Goal: Task Accomplishment & Management: Use online tool/utility

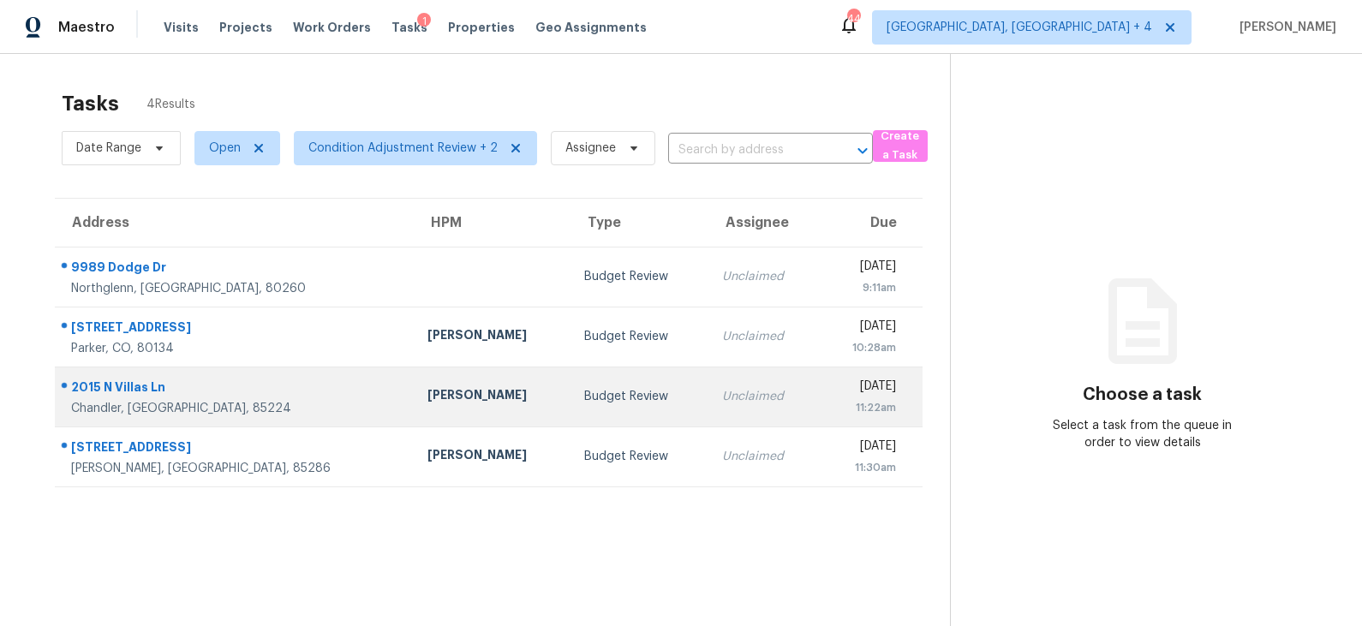
click at [247, 387] on div "2015 N Villas Ln" at bounding box center [235, 389] width 329 height 21
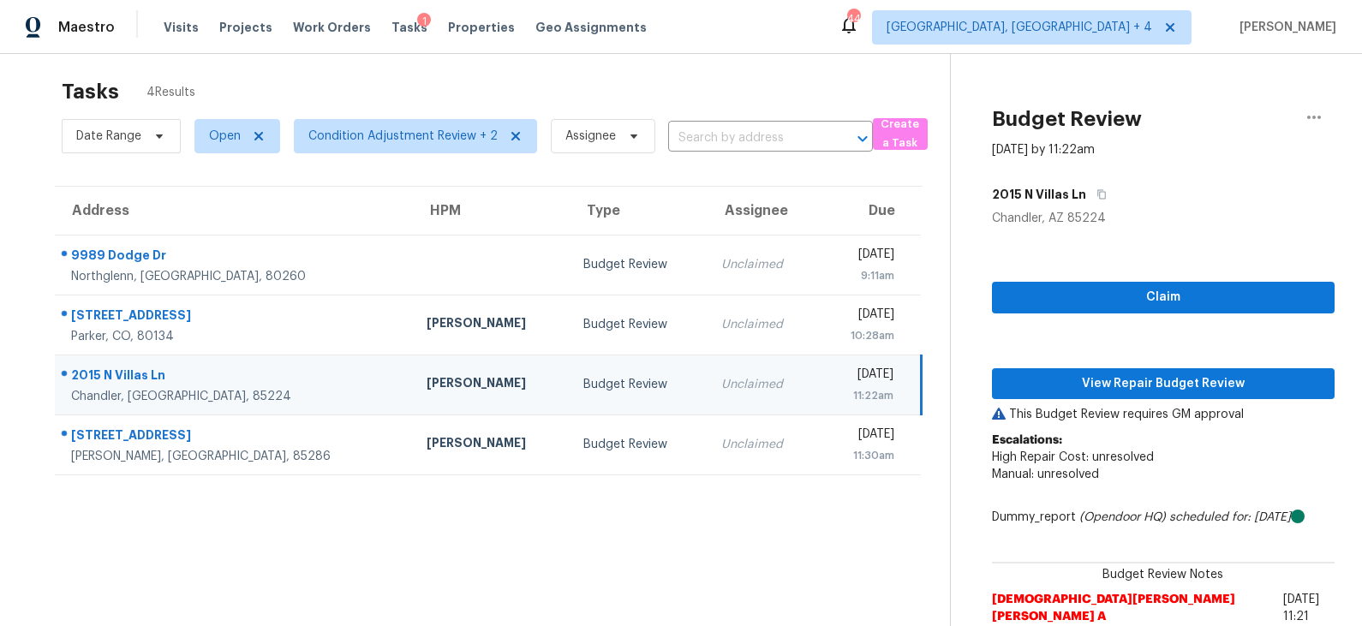
scroll to position [53, 0]
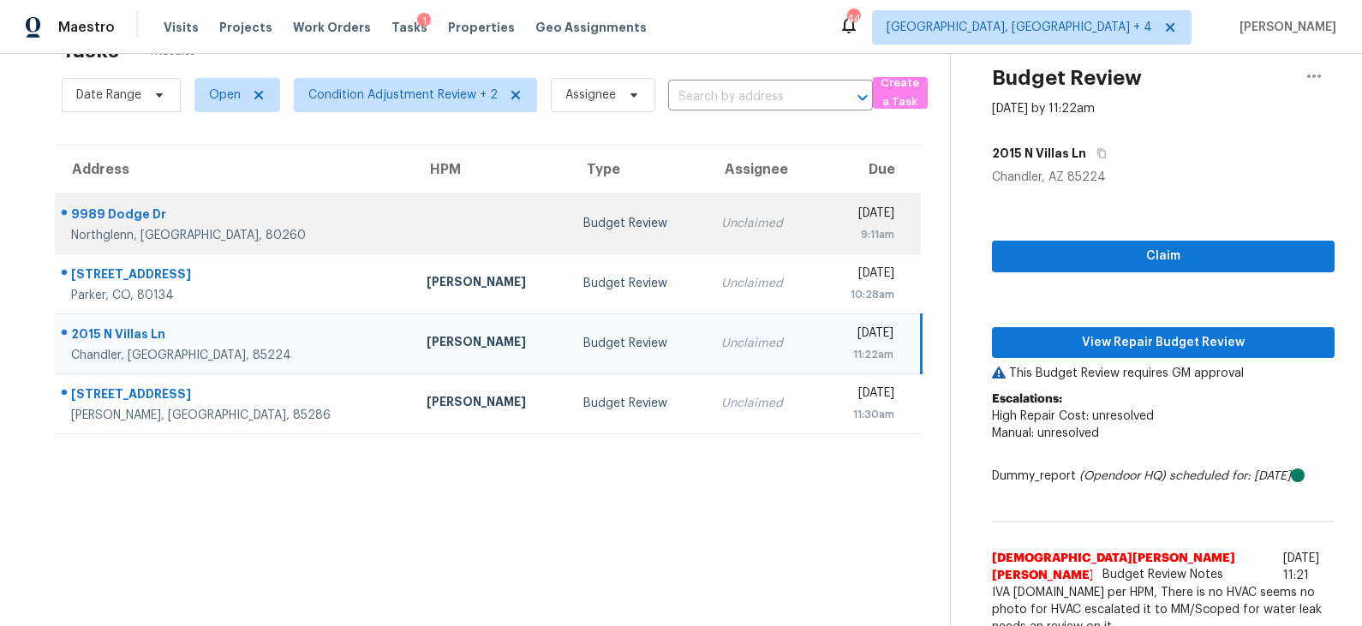
click at [707, 232] on td "Unclaimed" at bounding box center [762, 224] width 110 height 60
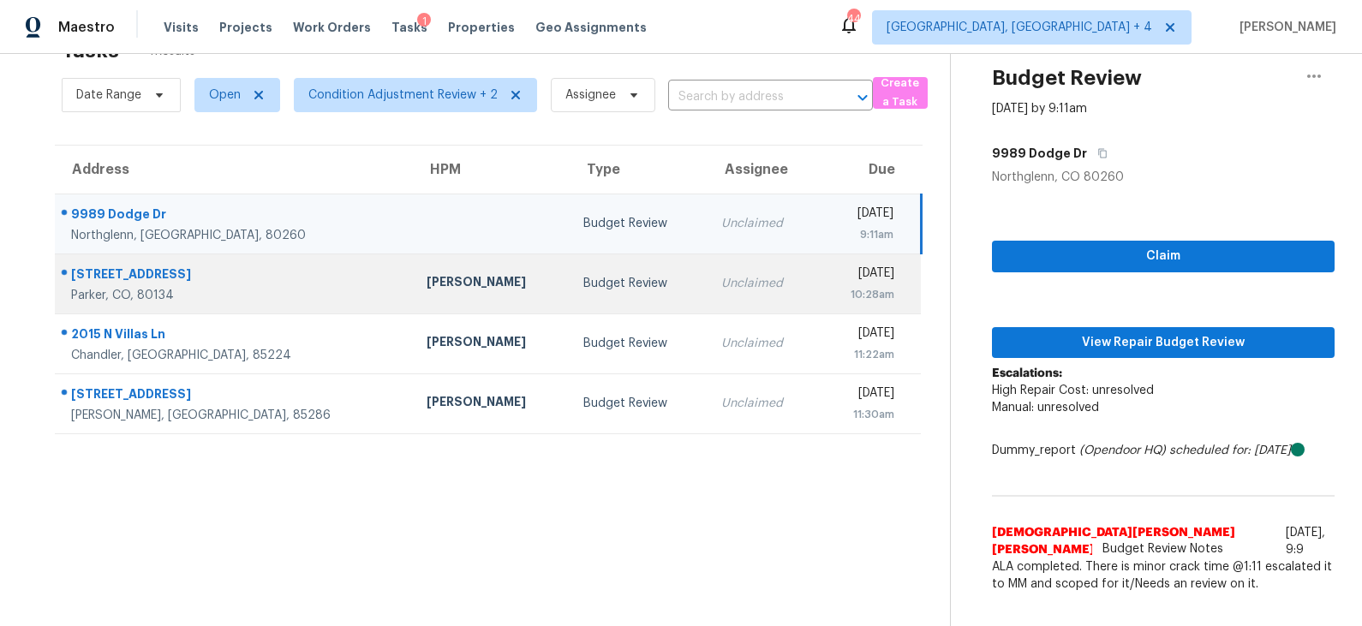
click at [707, 298] on td "Unclaimed" at bounding box center [762, 283] width 110 height 60
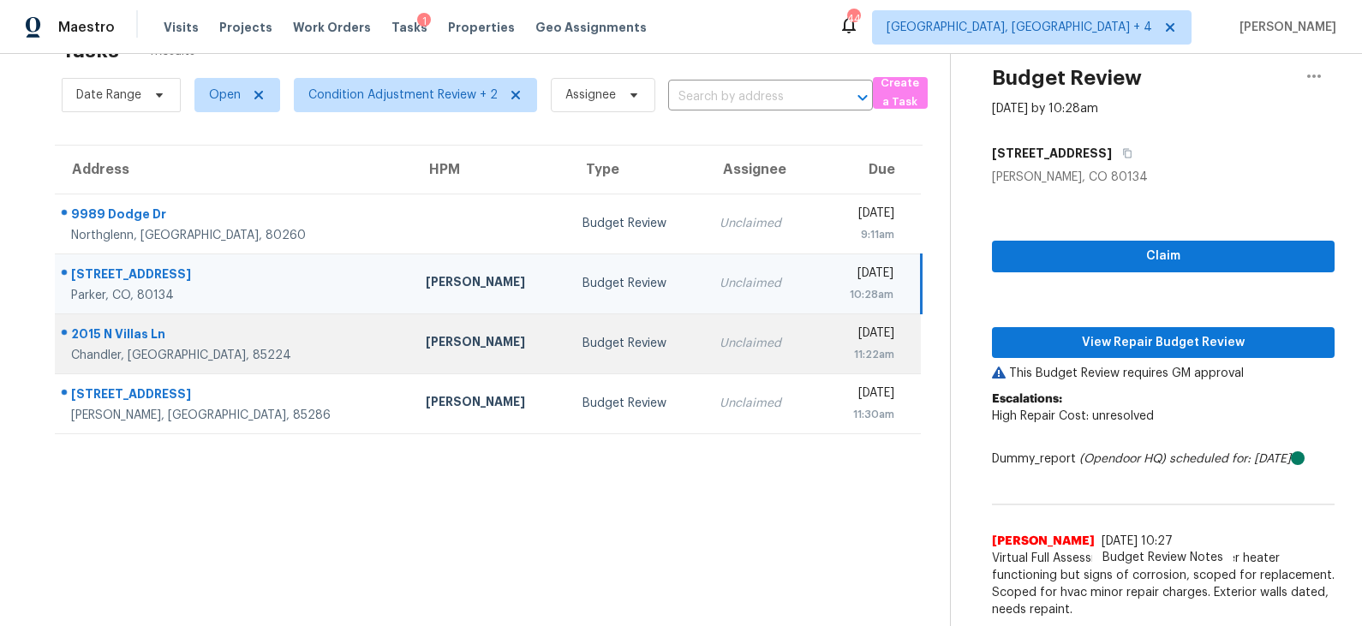
click at [582, 335] on div "Budget Review" at bounding box center [637, 343] width 110 height 17
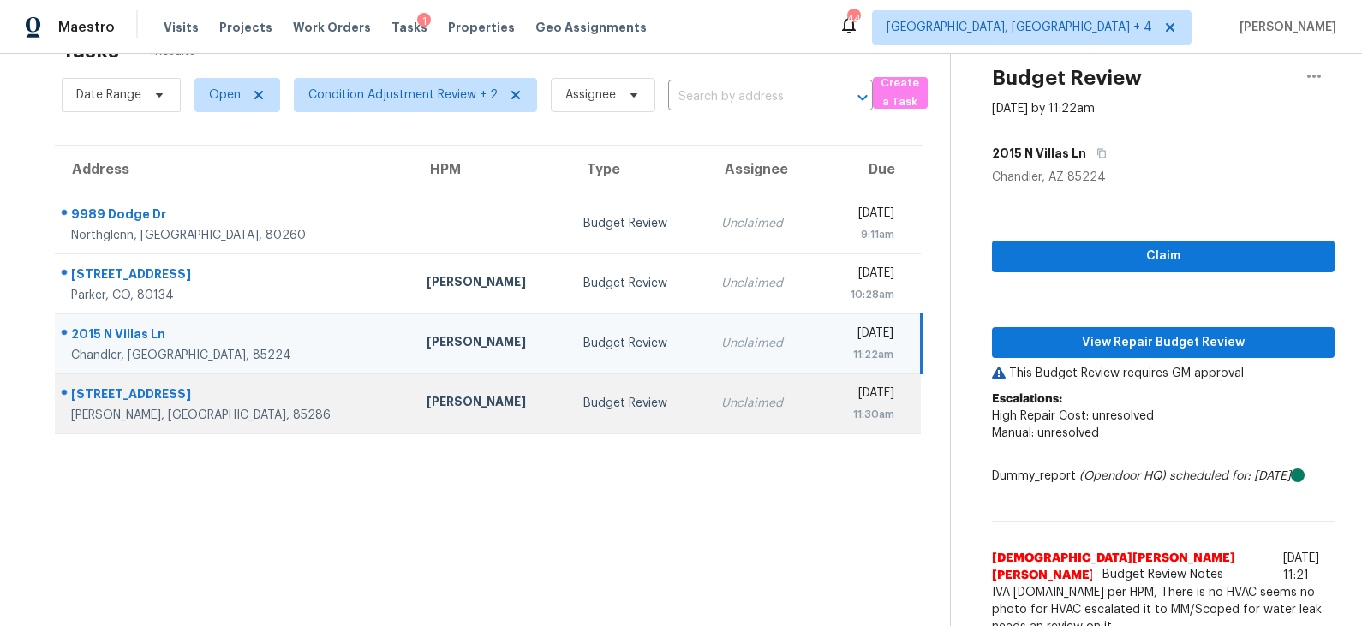
click at [817, 389] on td "Wed, Oct 1st 2025 11:30am" at bounding box center [869, 403] width 104 height 60
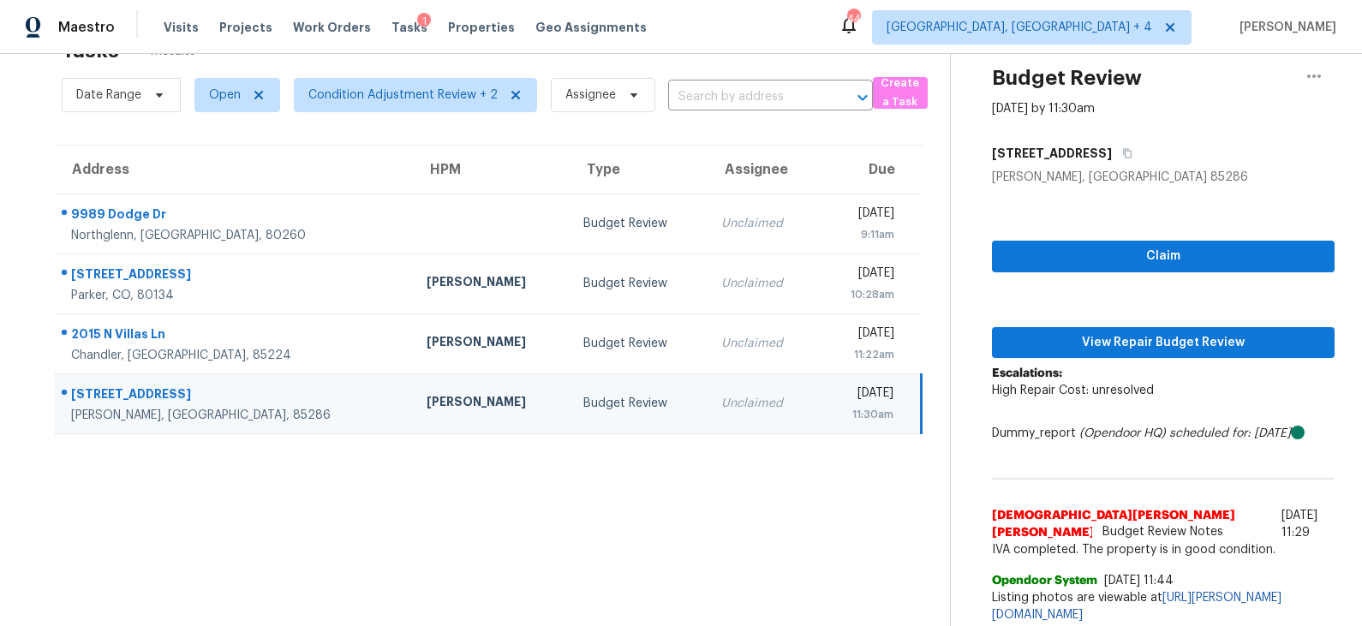
scroll to position [58, 0]
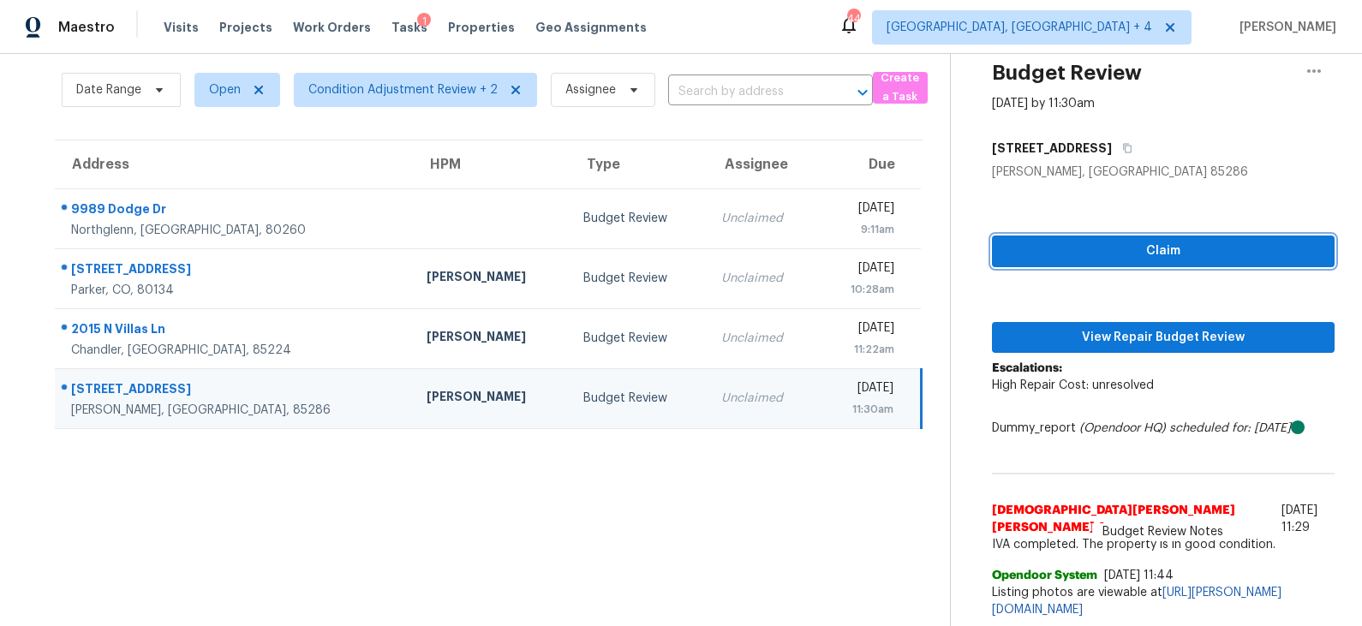
click at [1143, 250] on span "Claim" at bounding box center [1162, 251] width 315 height 21
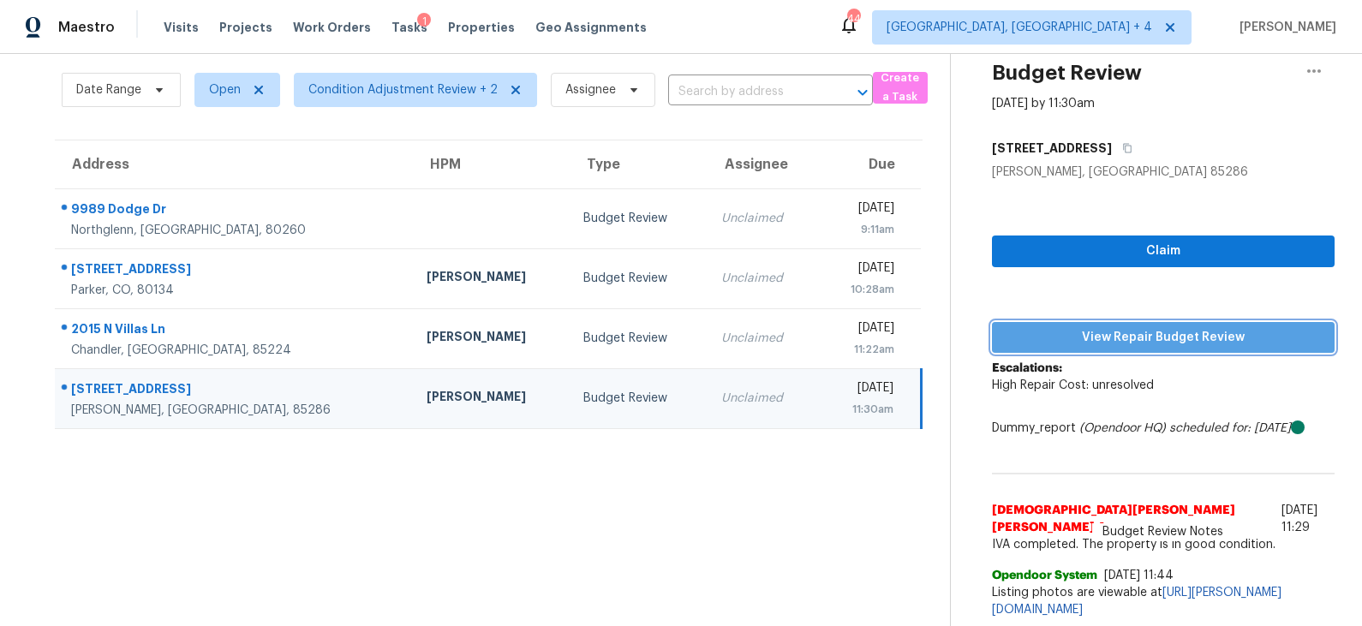
click at [1135, 340] on span "View Repair Budget Review" at bounding box center [1162, 337] width 315 height 21
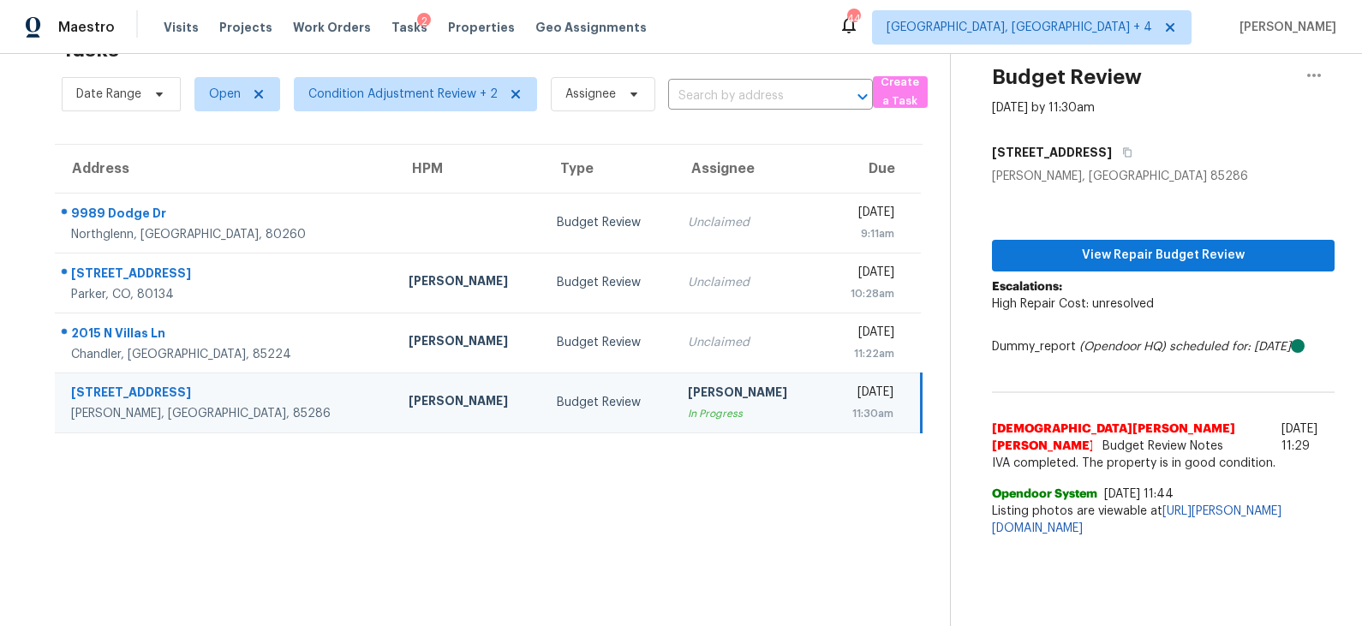
scroll to position [53, 0]
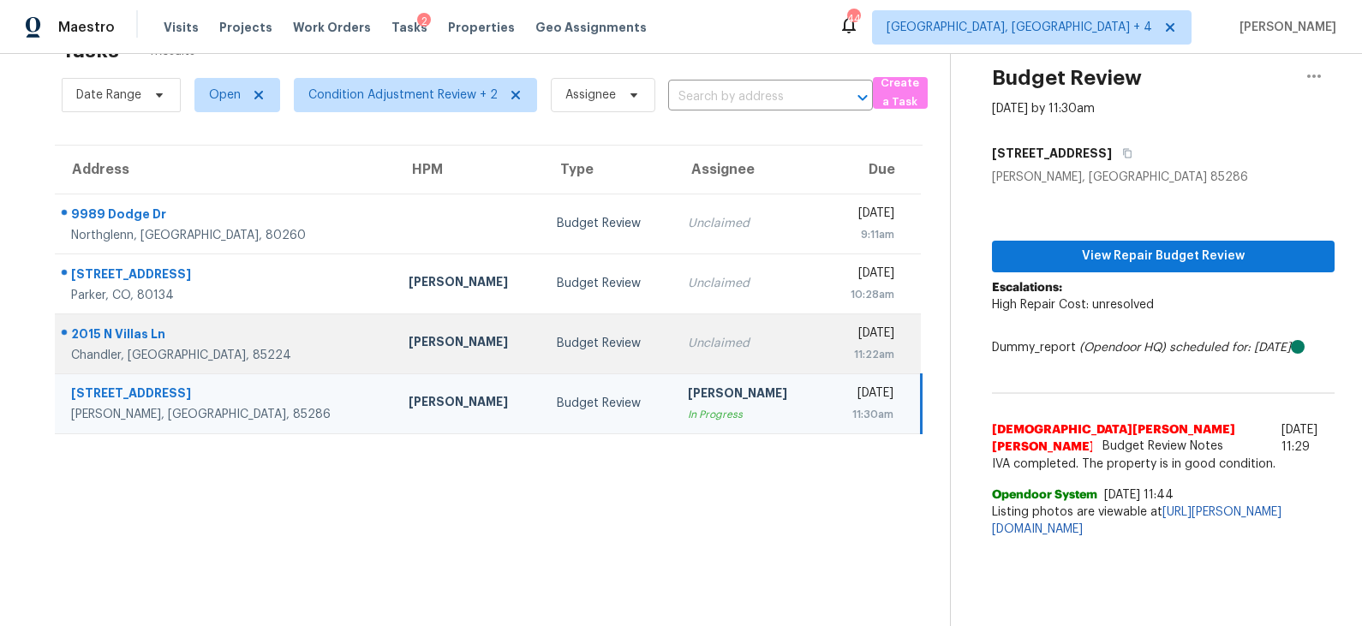
click at [688, 338] on div "Unclaimed" at bounding box center [749, 343] width 122 height 17
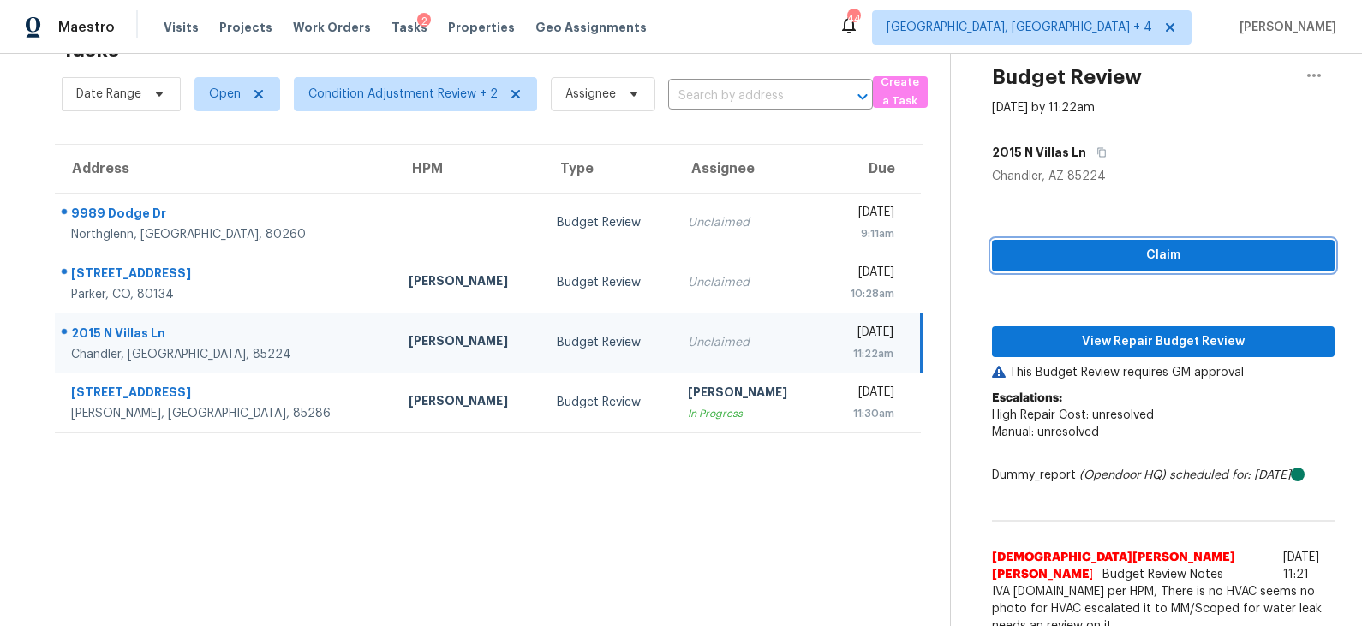
click at [1106, 245] on span "Claim" at bounding box center [1162, 255] width 315 height 21
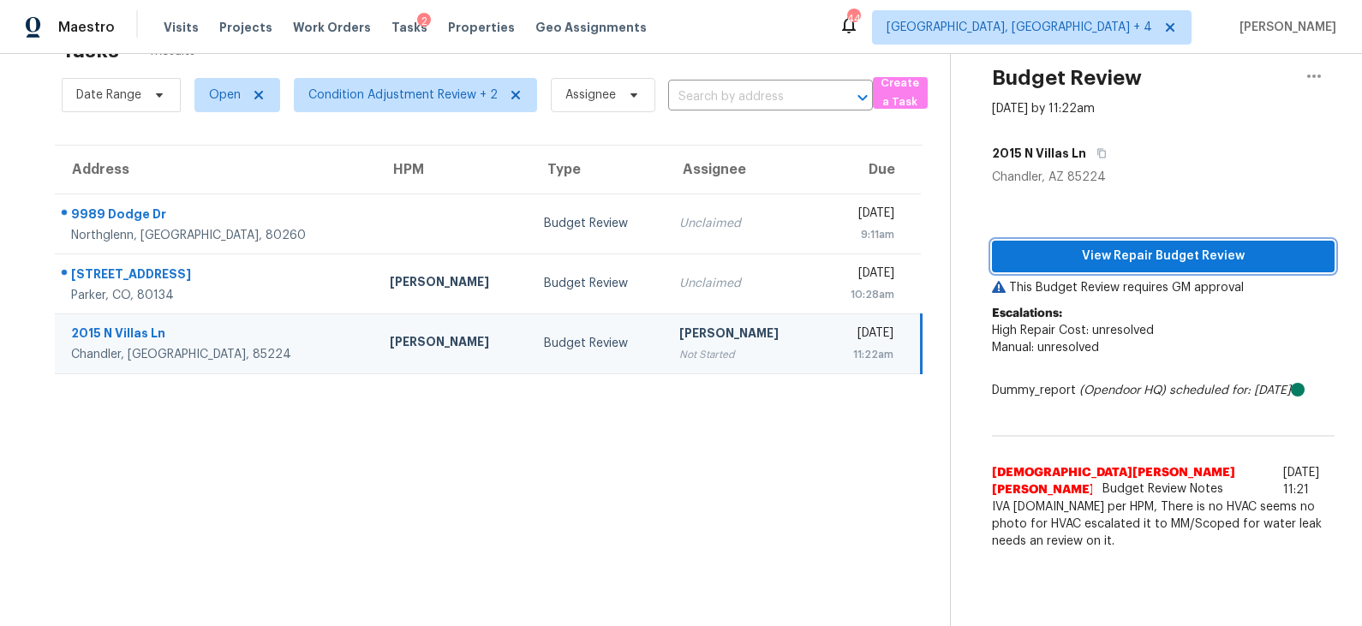
click at [1163, 254] on span "View Repair Budget Review" at bounding box center [1162, 256] width 315 height 21
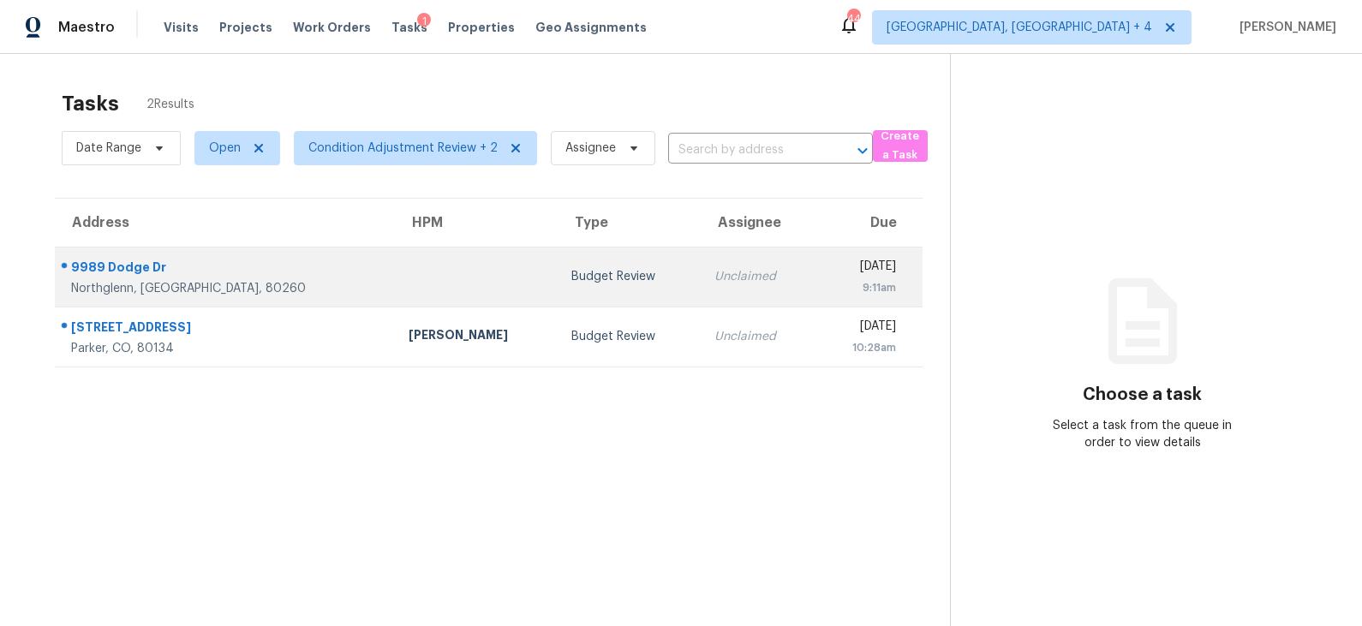
click at [557, 265] on td "Budget Review" at bounding box center [628, 277] width 143 height 60
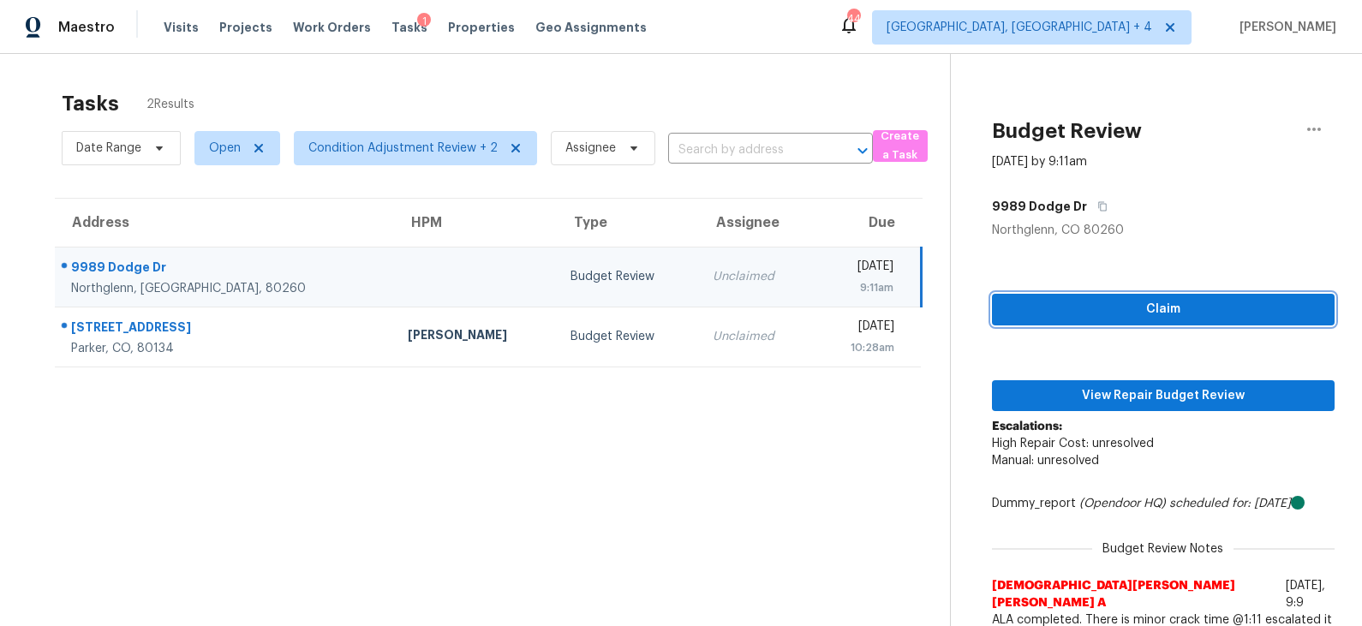
click at [1092, 301] on span "Claim" at bounding box center [1162, 309] width 315 height 21
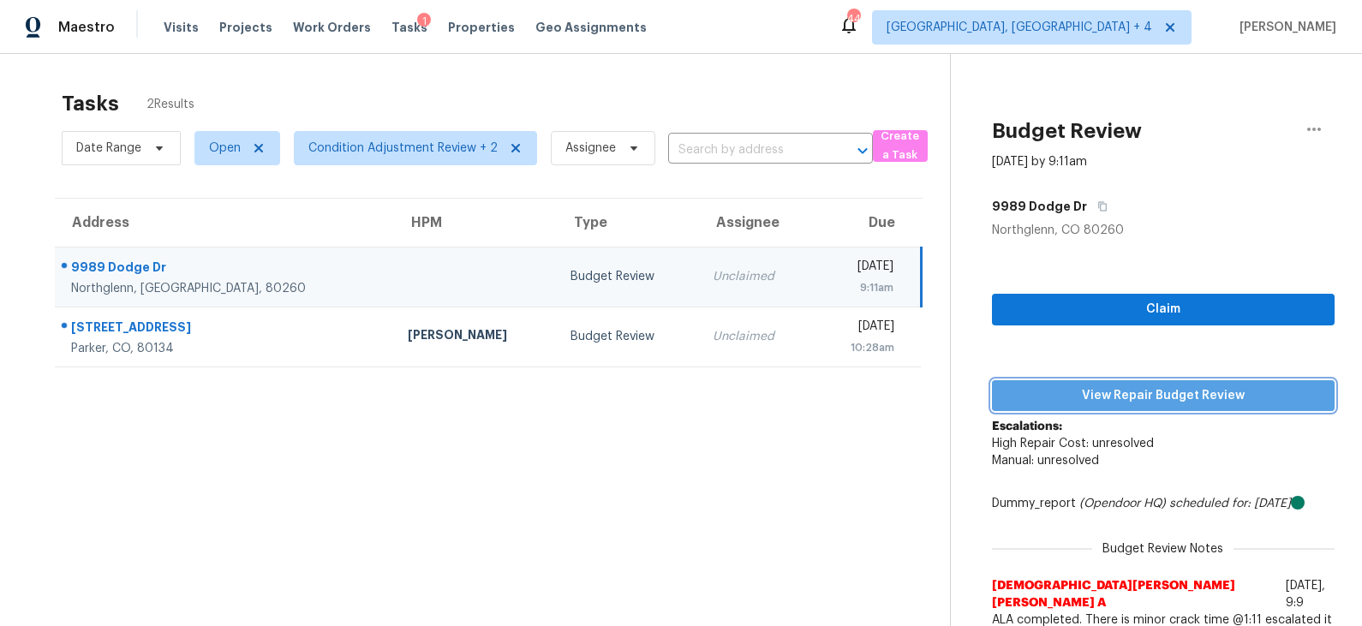
click at [1086, 387] on span "View Repair Budget Review" at bounding box center [1162, 395] width 315 height 21
